Goal: Transaction & Acquisition: Purchase product/service

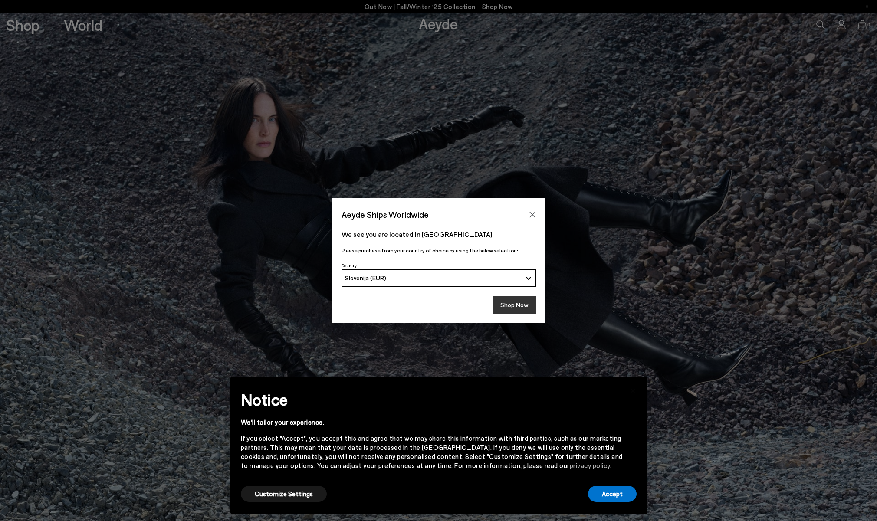
click at [519, 306] on button "Shop Now" at bounding box center [514, 305] width 43 height 18
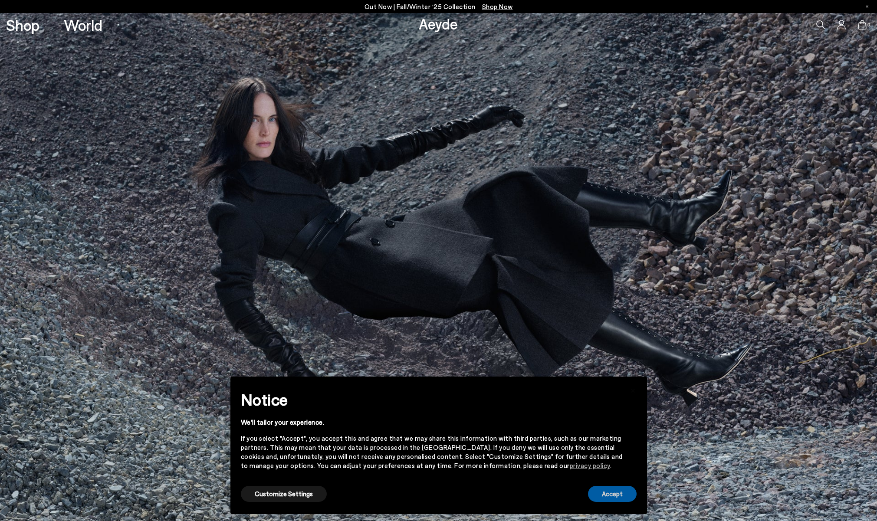
click at [612, 490] on button "Accept" at bounding box center [612, 494] width 49 height 16
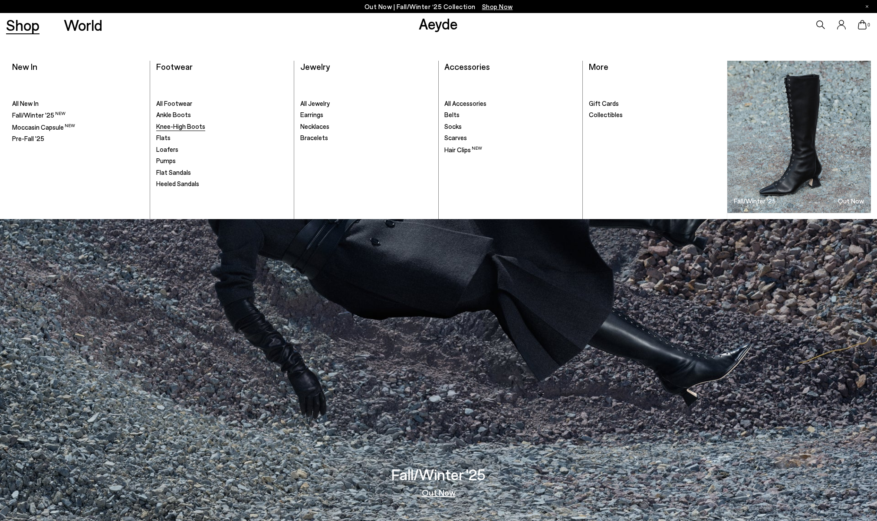
click at [176, 128] on span "Knee-High Boots" at bounding box center [180, 126] width 49 height 8
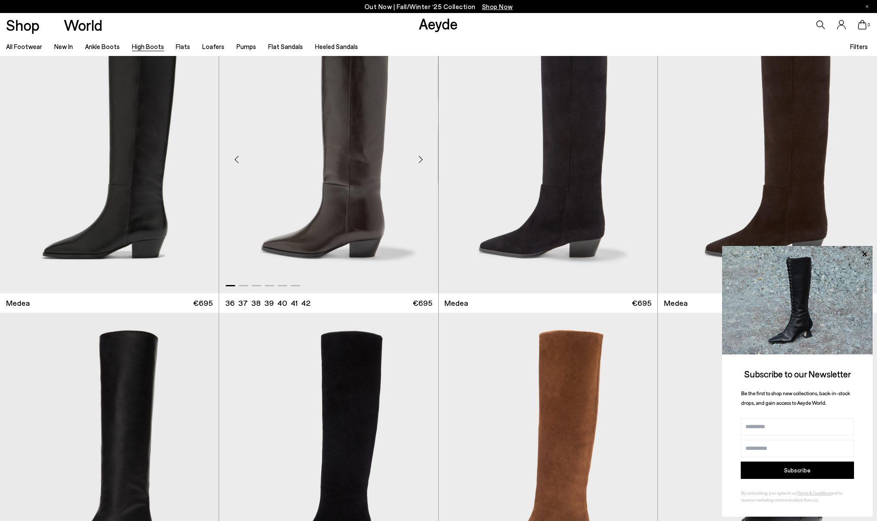
scroll to position [40, 0]
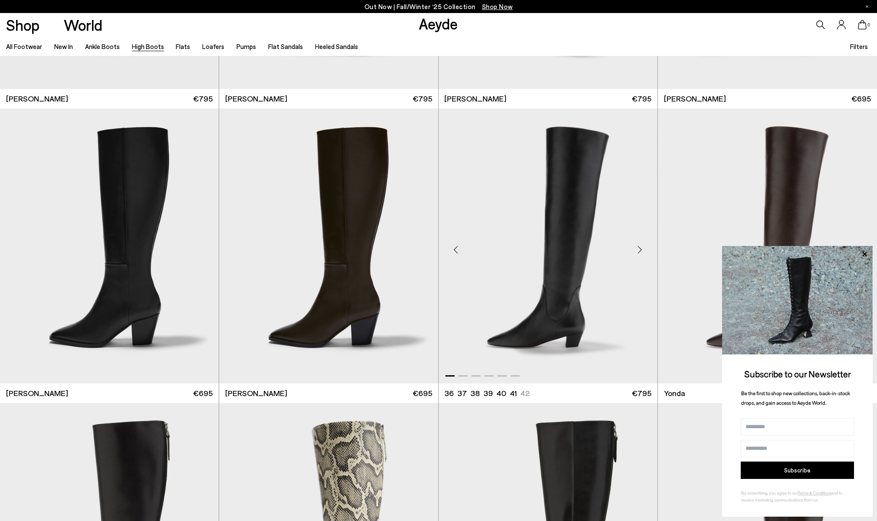
scroll to position [551, 0]
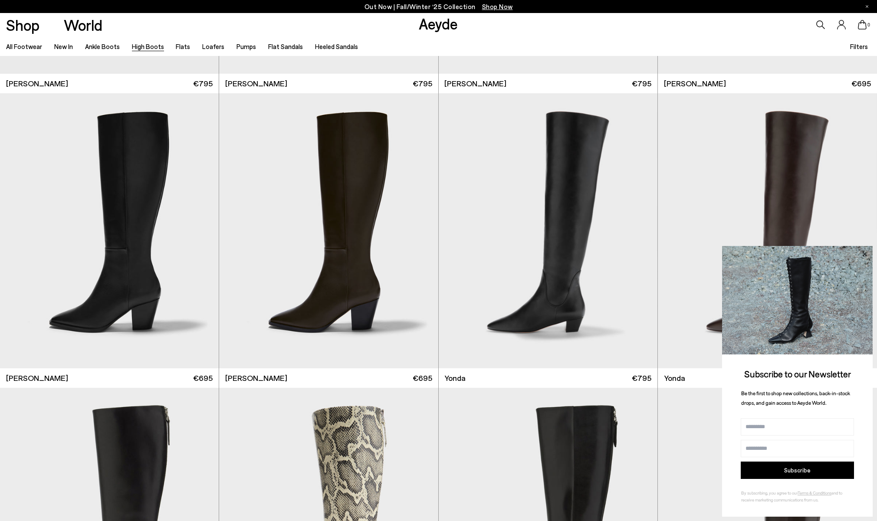
drag, startPoint x: 863, startPoint y: 253, endPoint x: 835, endPoint y: 247, distance: 28.8
click at [863, 253] on icon at bounding box center [864, 254] width 11 height 11
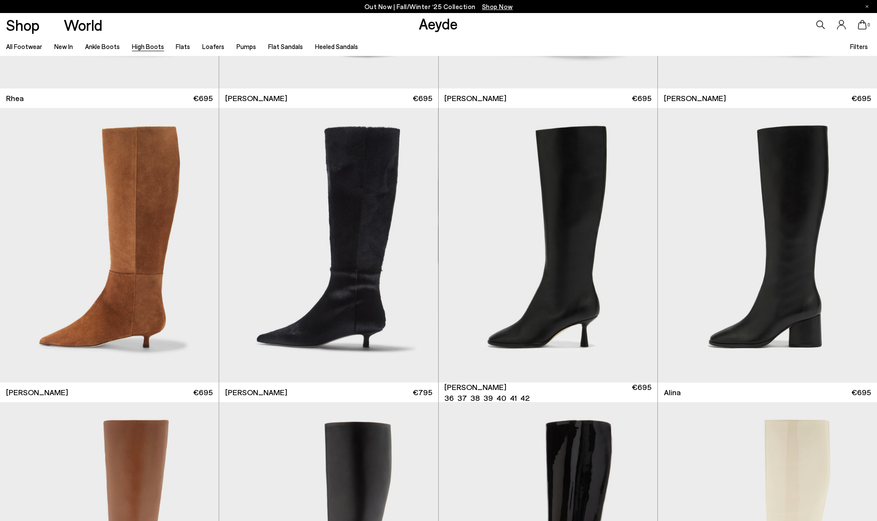
scroll to position [1419, 0]
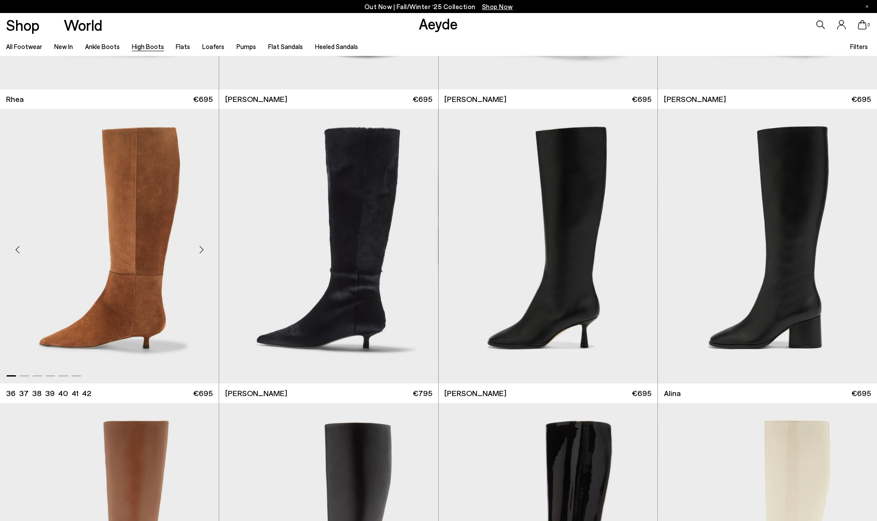
click at [194, 197] on img "1 / 6" at bounding box center [109, 246] width 219 height 275
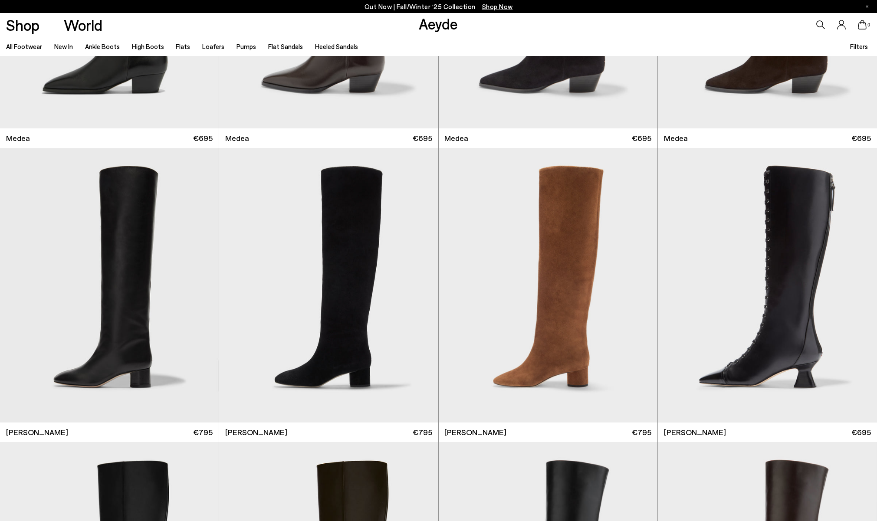
scroll to position [43, 0]
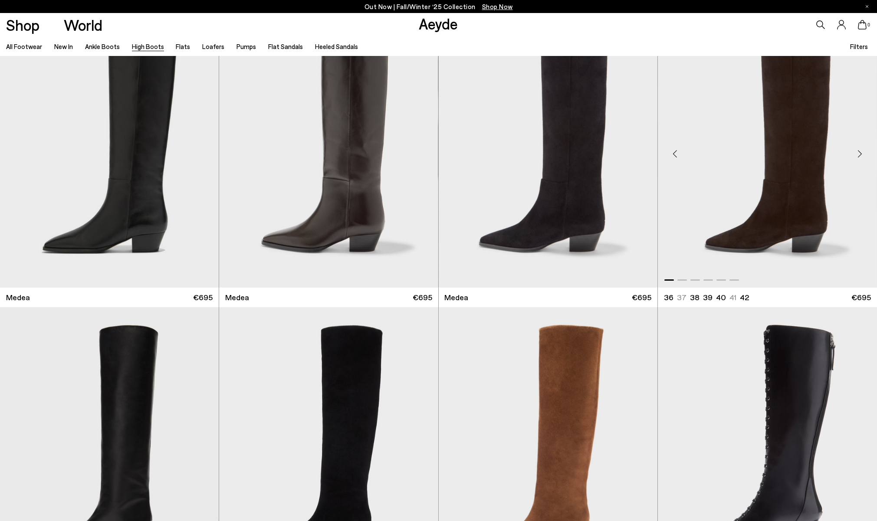
click at [715, 260] on img "1 / 6" at bounding box center [767, 150] width 219 height 275
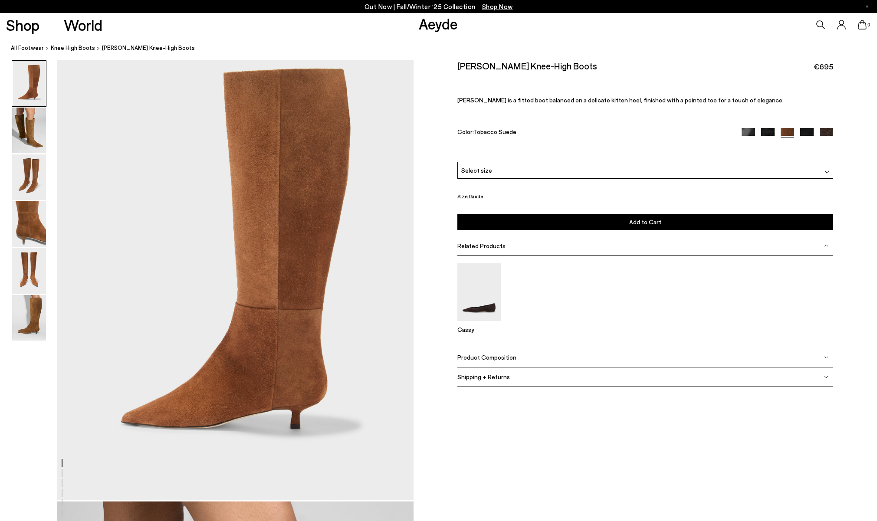
scroll to position [60, 0]
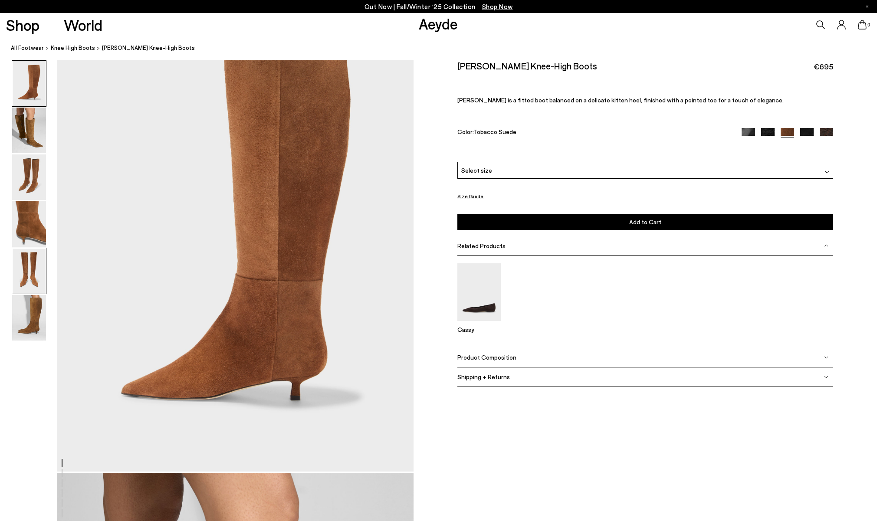
click at [22, 265] on img at bounding box center [29, 271] width 34 height 46
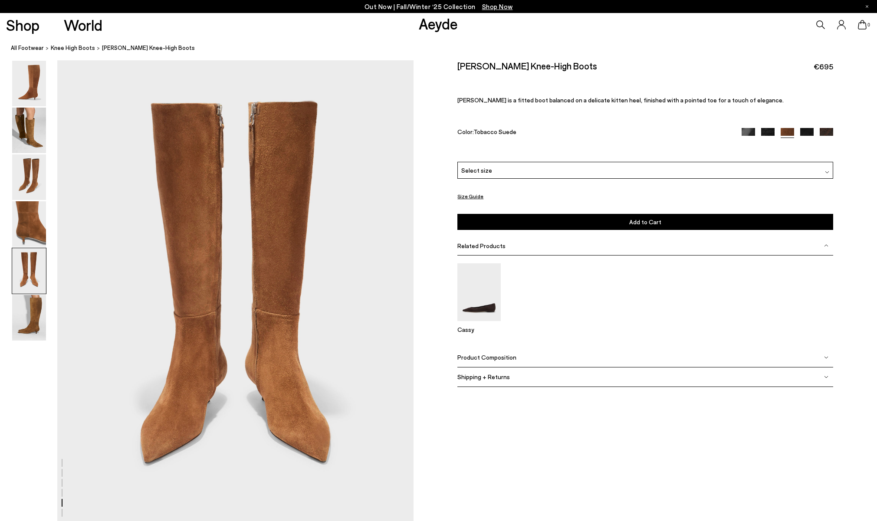
scroll to position [1907, 0]
click at [30, 143] on img at bounding box center [29, 131] width 34 height 46
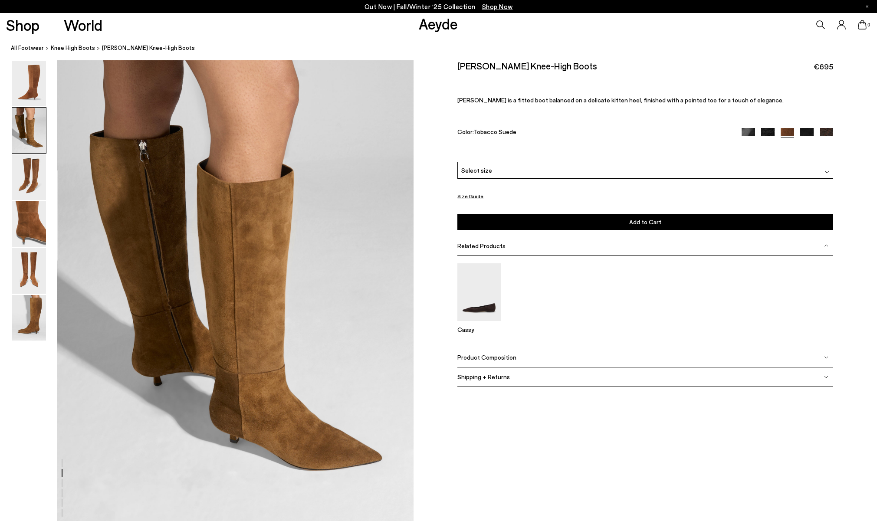
scroll to position [477, 0]
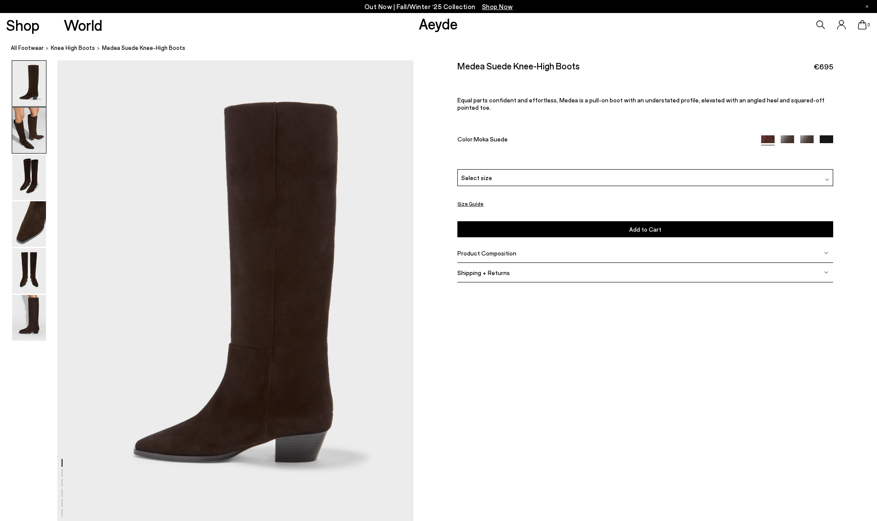
click at [32, 132] on img at bounding box center [29, 131] width 34 height 46
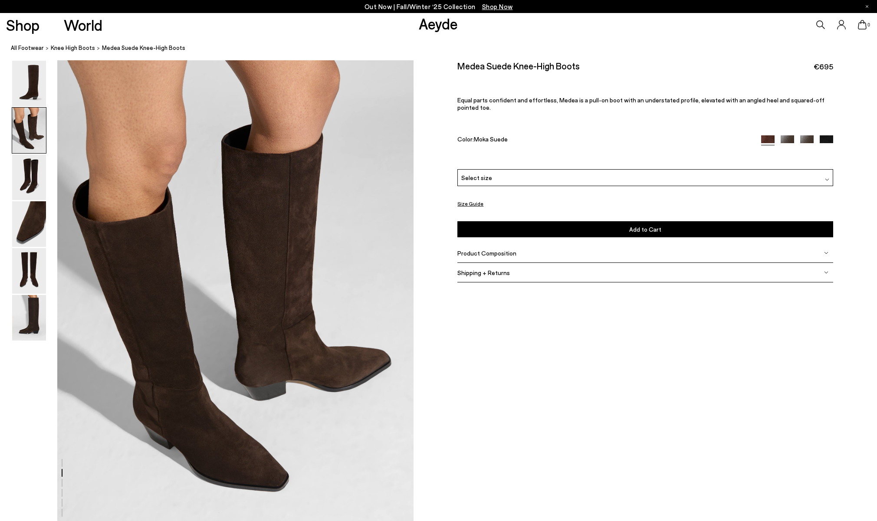
scroll to position [479, 0]
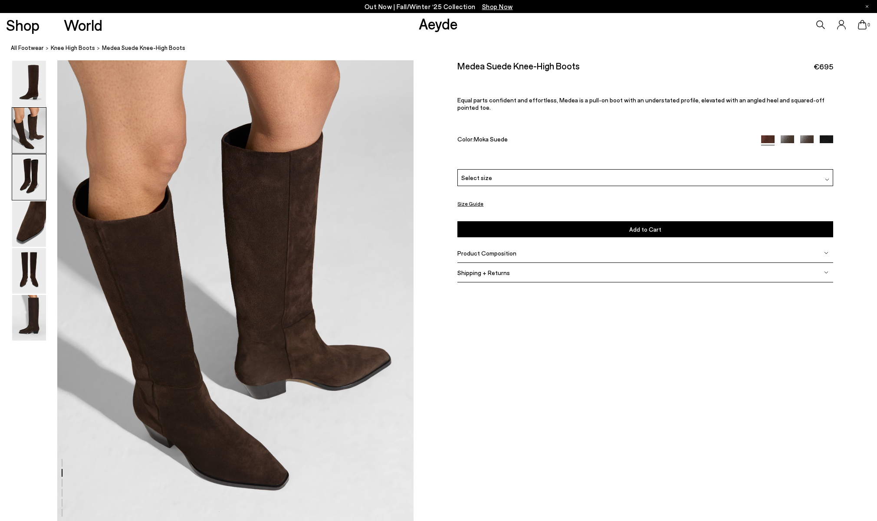
click at [39, 197] on img at bounding box center [29, 177] width 34 height 46
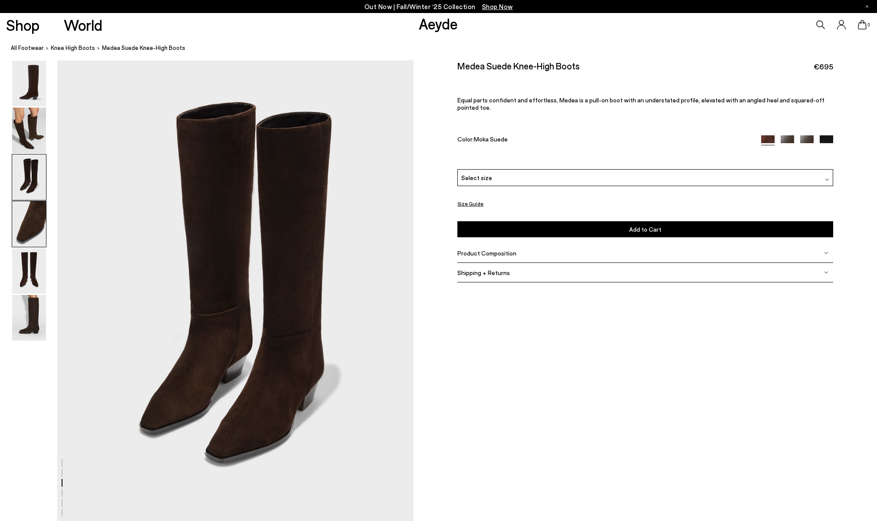
click at [39, 217] on img at bounding box center [29, 224] width 34 height 46
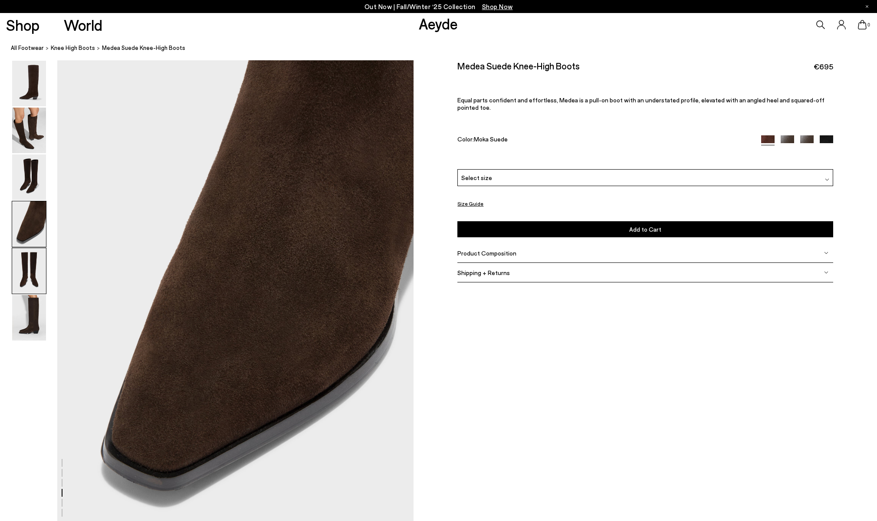
click at [33, 257] on img at bounding box center [29, 271] width 34 height 46
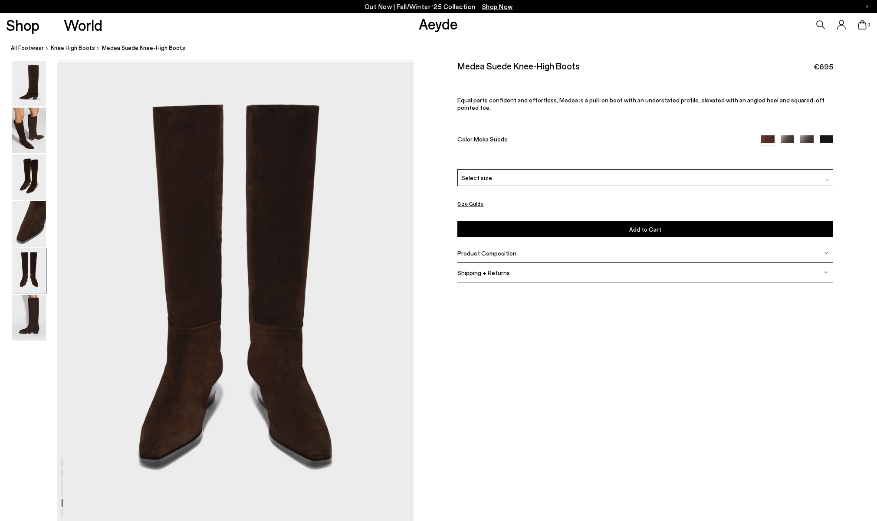
scroll to position [1907, 0]
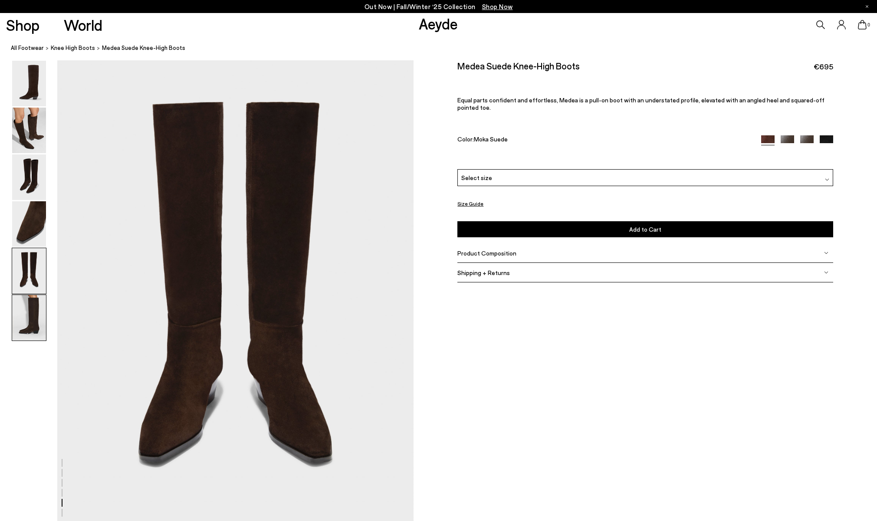
click at [30, 305] on img at bounding box center [29, 318] width 34 height 46
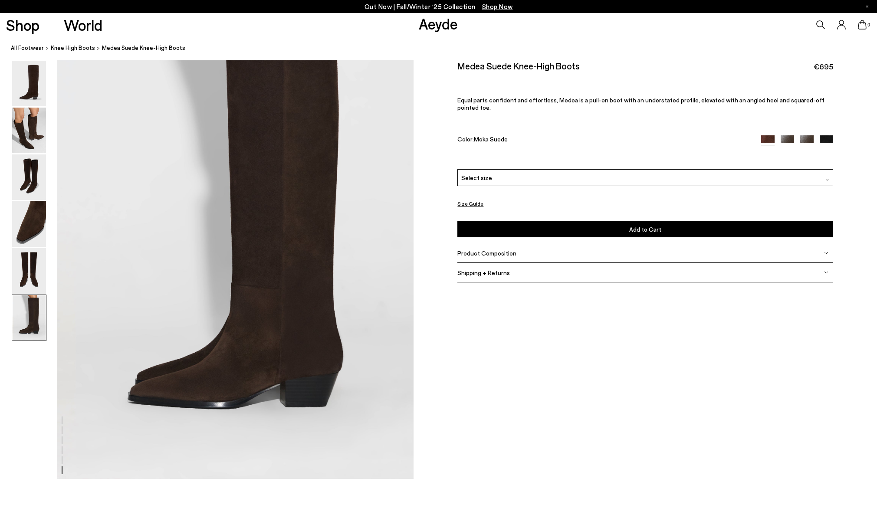
scroll to position [2442, 0]
click at [471, 198] on button "Size Guide" at bounding box center [470, 203] width 26 height 11
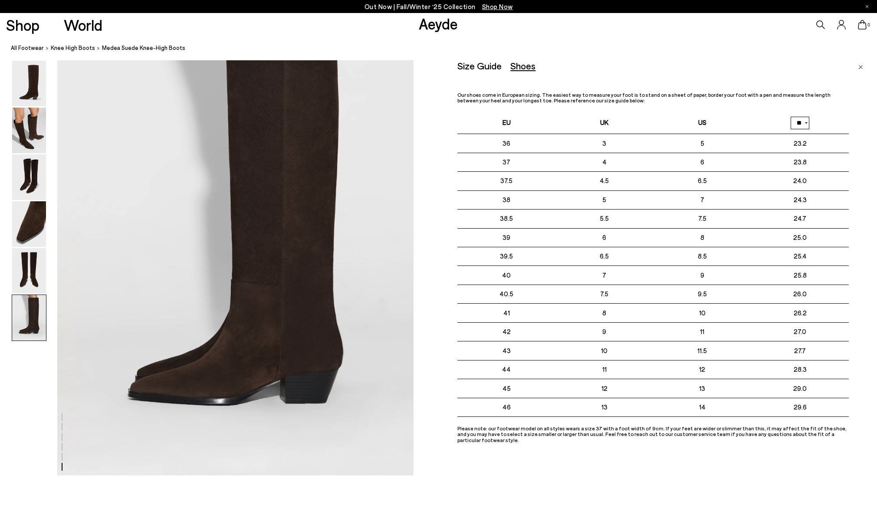
click at [859, 66] on img "Close" at bounding box center [860, 67] width 5 height 4
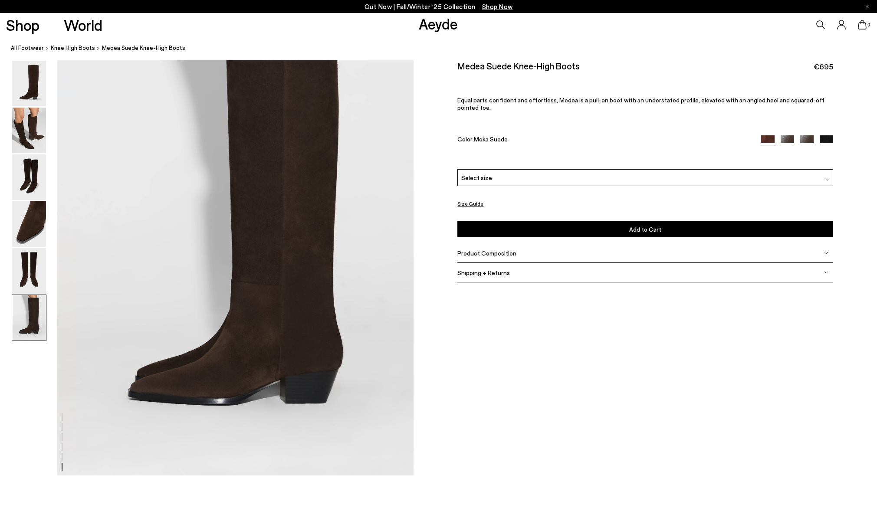
click at [541, 249] on div "Product Composition" at bounding box center [645, 253] width 376 height 20
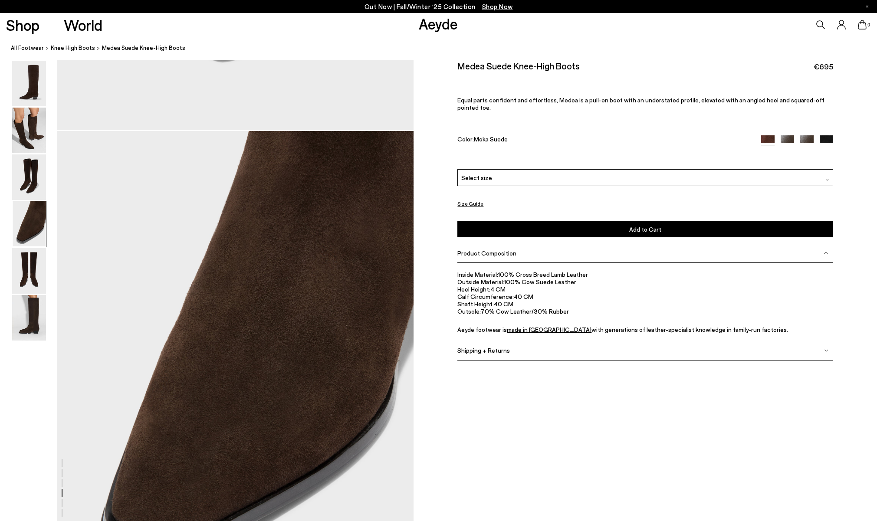
scroll to position [1353, 0]
